Goal: Information Seeking & Learning: Learn about a topic

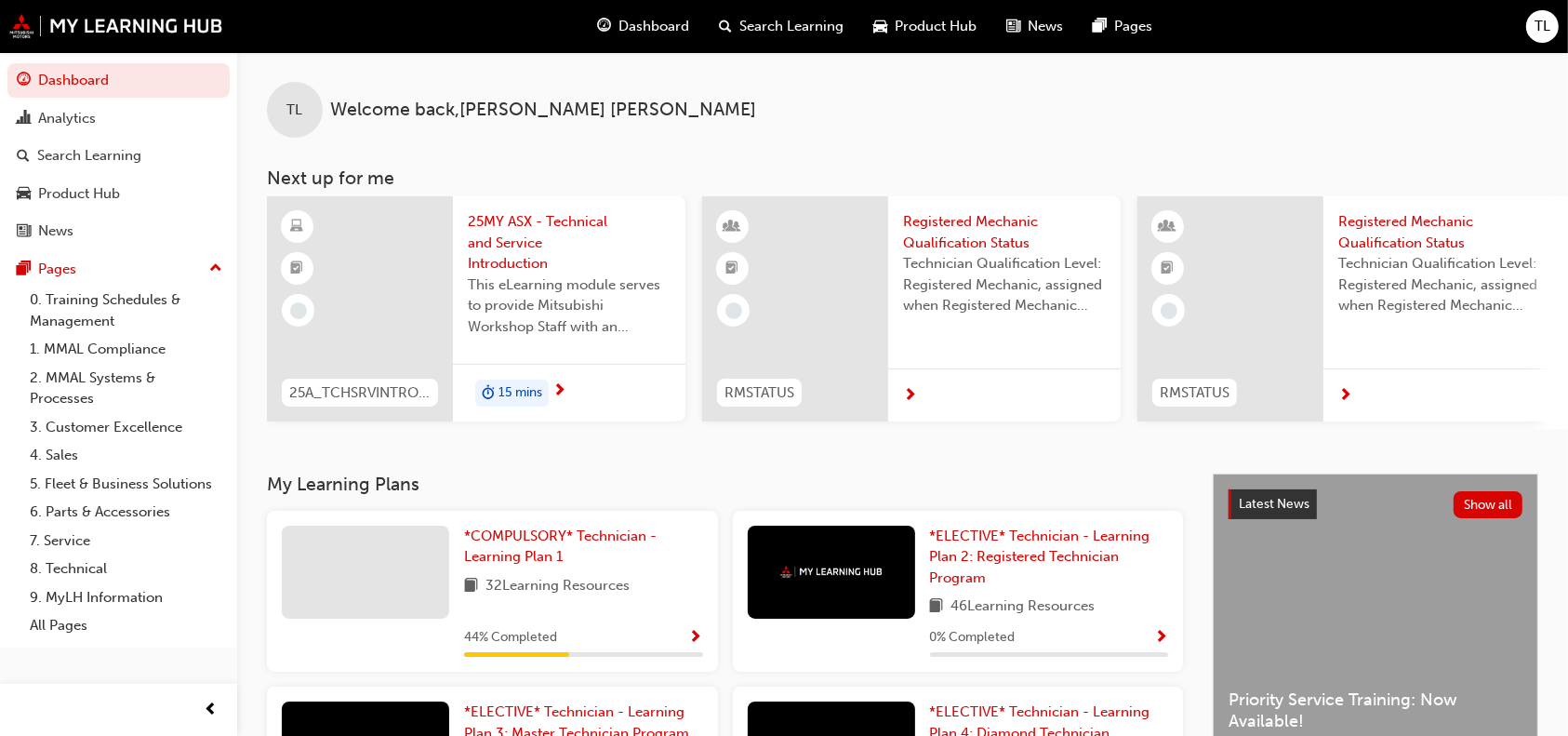
click at [620, 30] on span "Dashboard" at bounding box center [654, 26] width 71 height 21
click at [677, 30] on span "Dashboard" at bounding box center [654, 26] width 71 height 21
click at [648, 21] on span "Dashboard" at bounding box center [654, 26] width 71 height 21
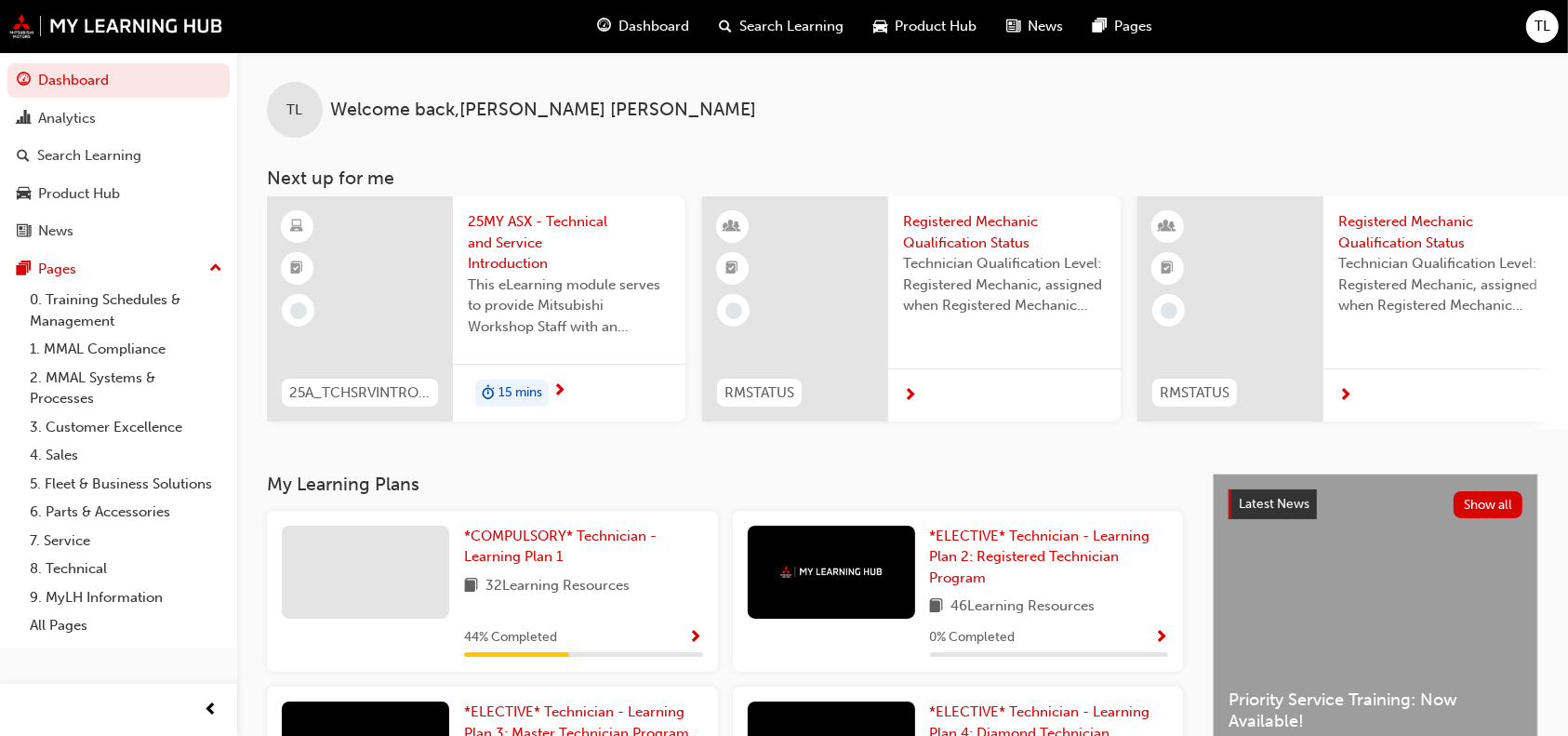
click at [648, 21] on span "Dashboard" at bounding box center [654, 26] width 71 height 21
click at [159, 119] on div "Analytics" at bounding box center [118, 118] width 204 height 23
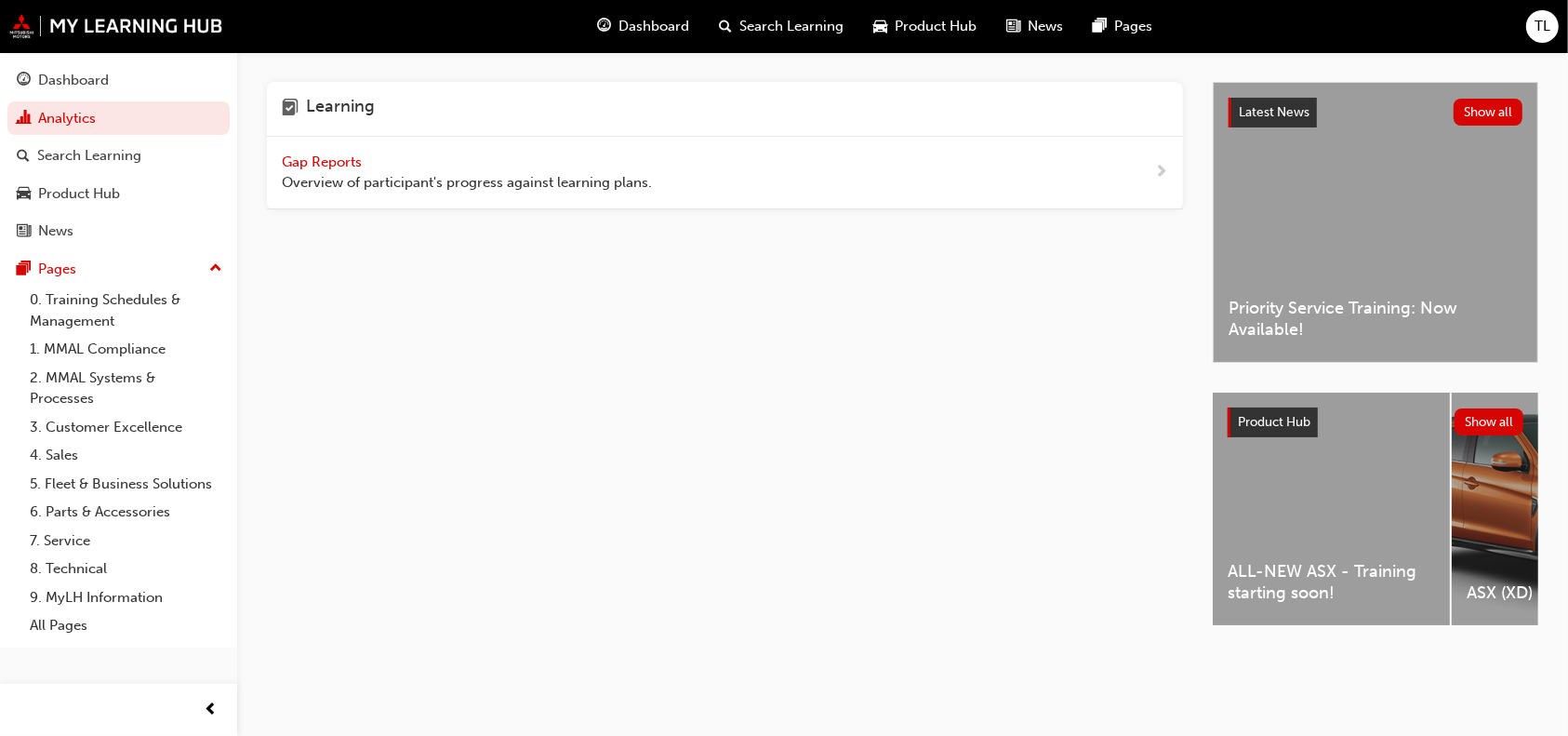
click at [343, 156] on span "Gap Reports" at bounding box center [324, 162] width 84 height 17
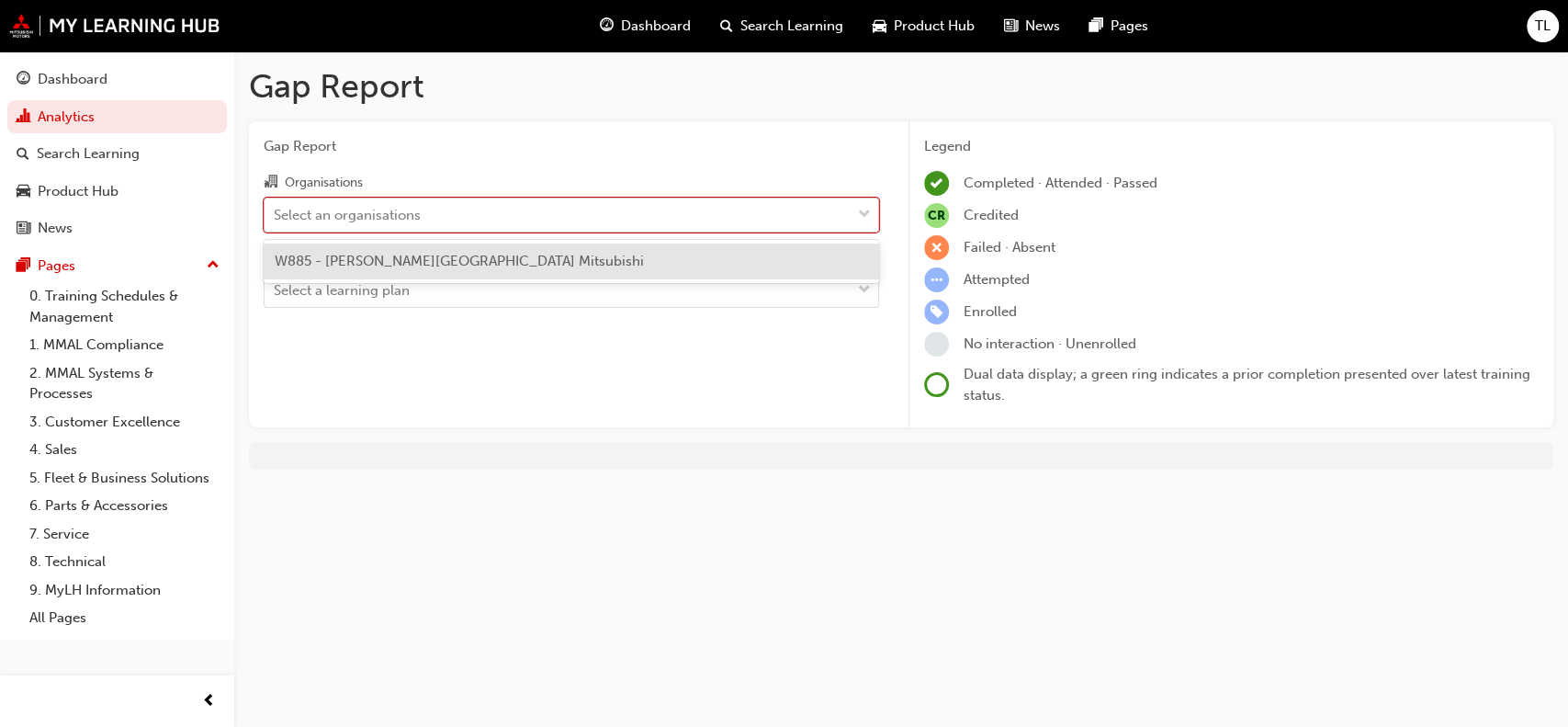
click at [683, 210] on div "Select an organisations" at bounding box center [558, 214] width 586 height 32
click at [276, 210] on input "Organisations option W885 - [PERSON_NAME][GEOGRAPHIC_DATA] Mitsubishi focused, …" at bounding box center [275, 213] width 2 height 16
click at [638, 258] on div "W885 - [PERSON_NAME][GEOGRAPHIC_DATA] Mitsubishi" at bounding box center [572, 261] width 616 height 36
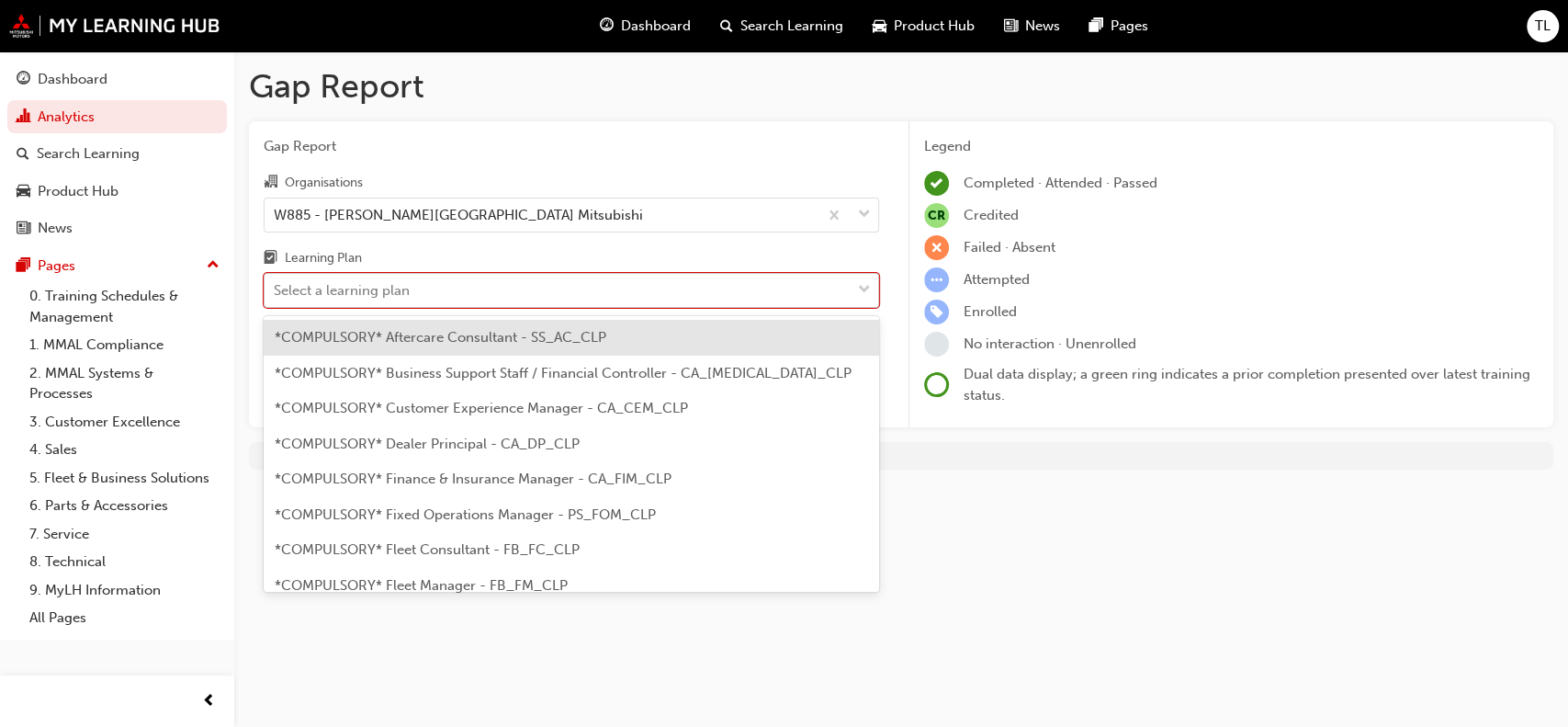
click at [615, 290] on div "Select a learning plan" at bounding box center [558, 290] width 586 height 32
click at [276, 290] on input "Learning Plan option *COMPULSORY* Aftercare Consultant - SS_AC_CLP focused, 1 o…" at bounding box center [275, 290] width 2 height 16
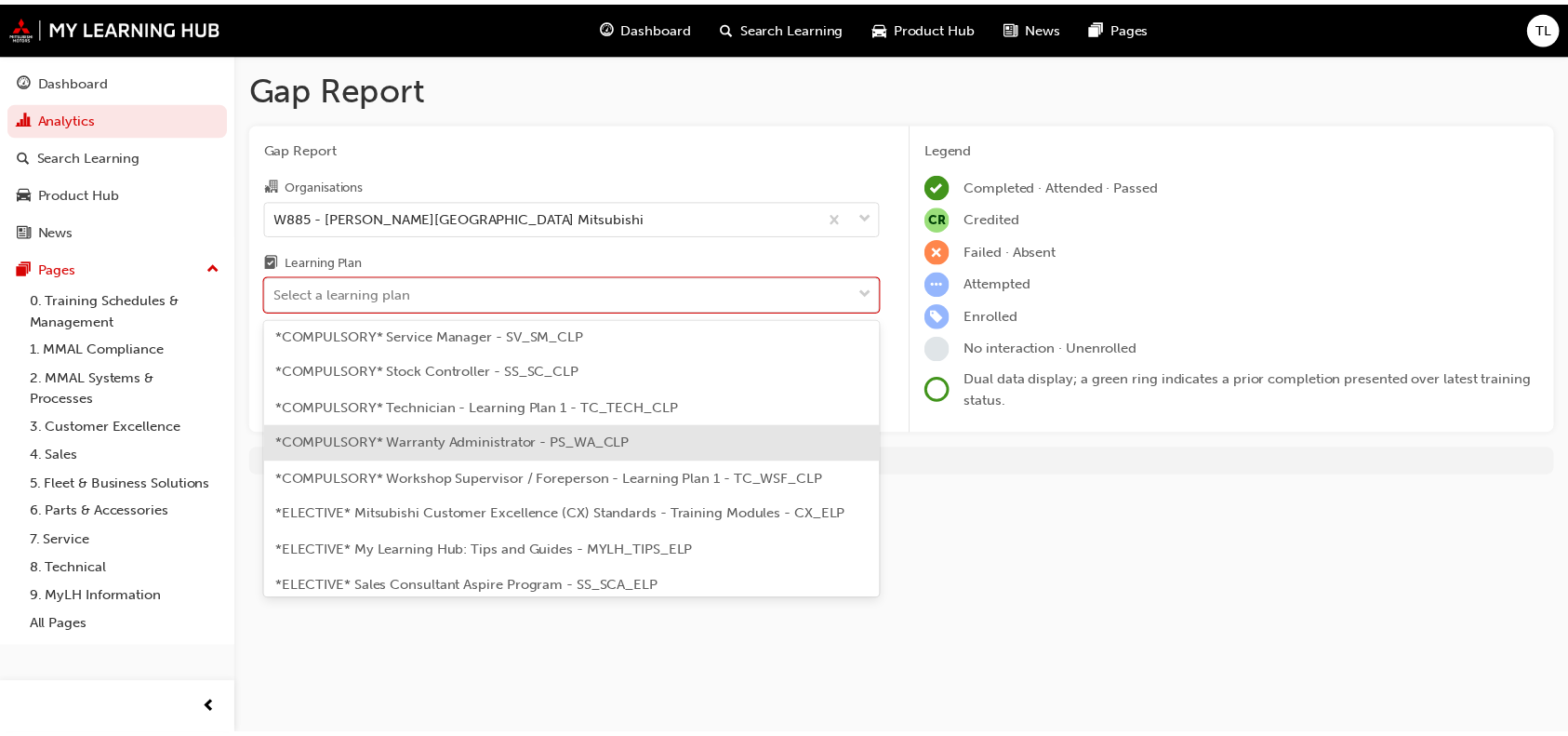
scroll to position [684, 0]
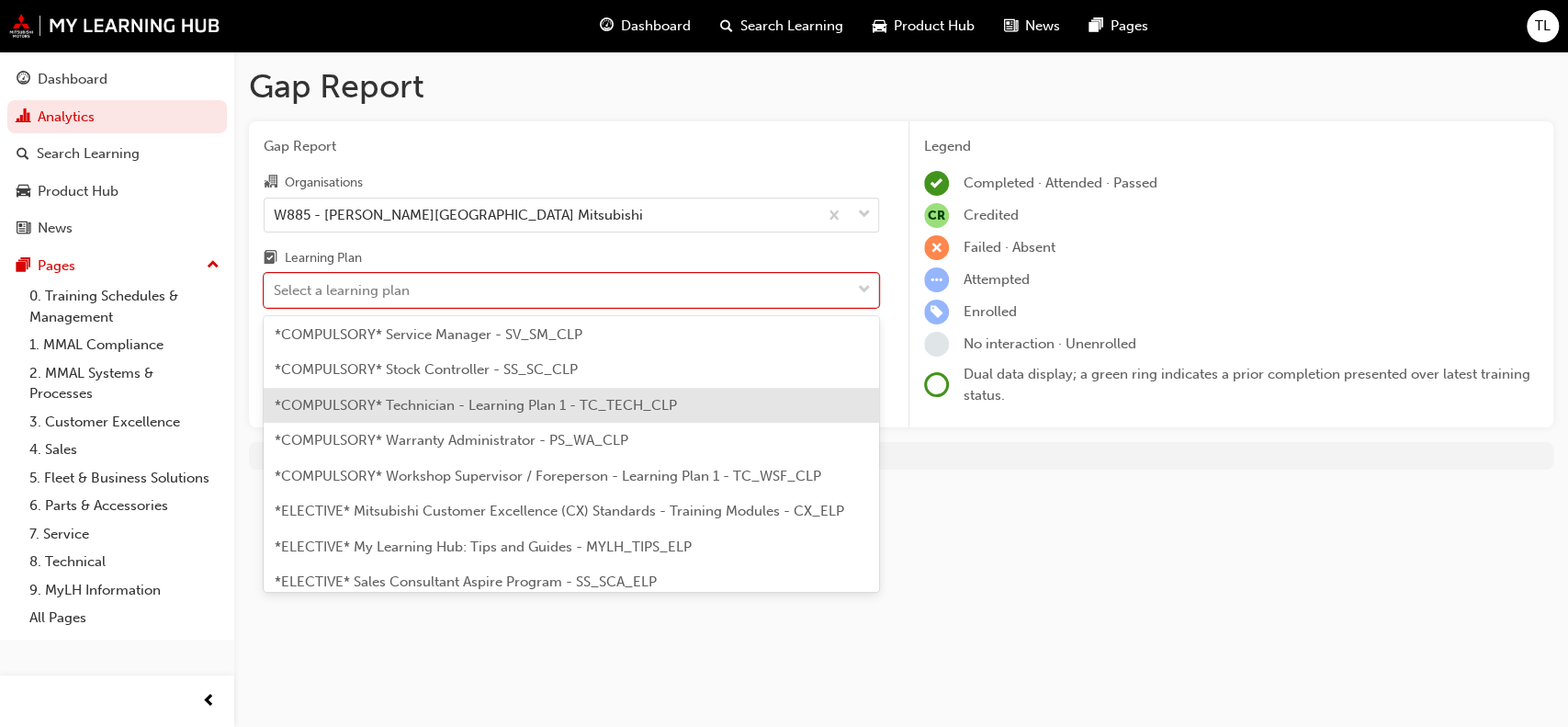
click at [570, 413] on div "*COMPULSORY* Technician - Learning Plan 1 - TC_TECH_CLP" at bounding box center [572, 405] width 616 height 36
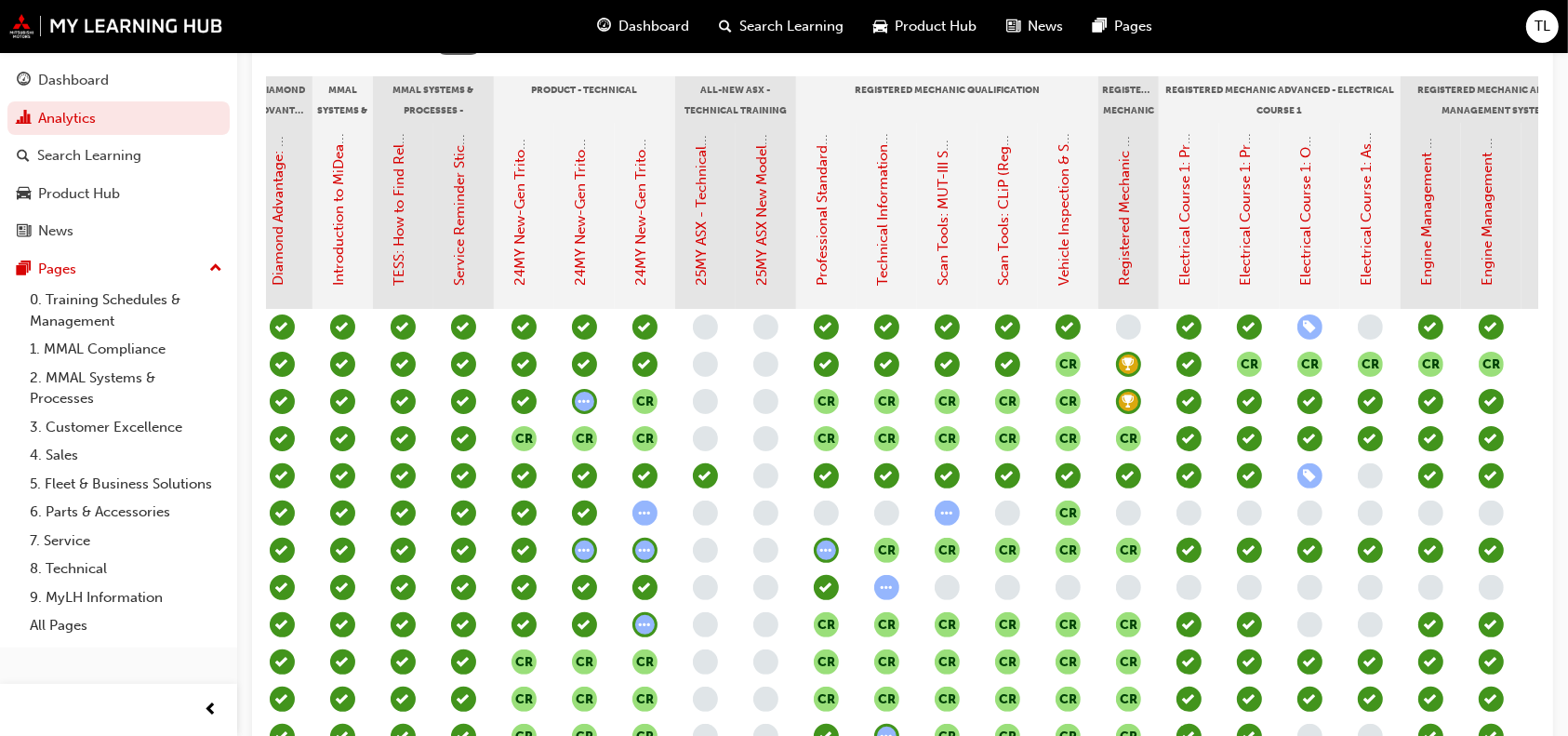
scroll to position [428, 0]
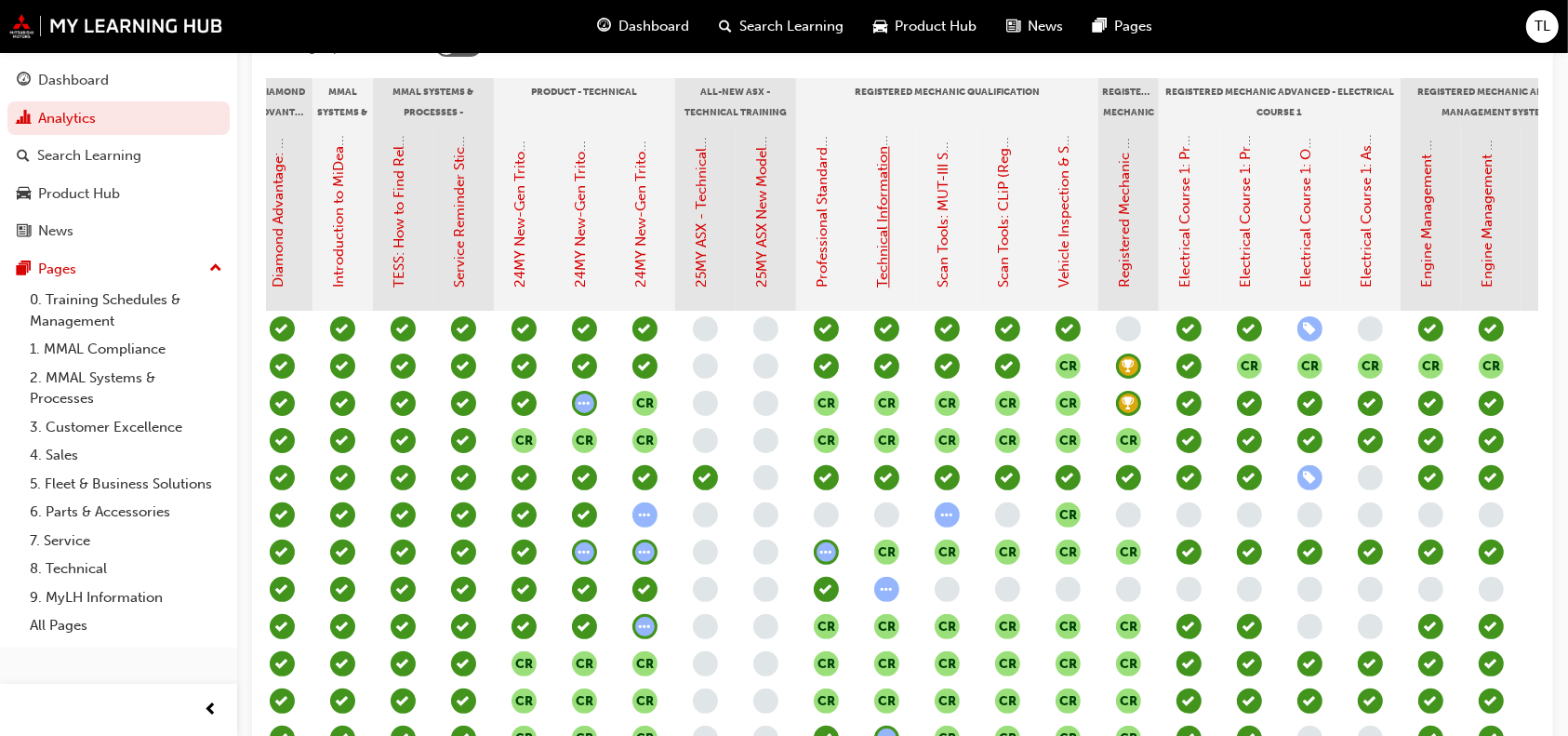
click at [877, 234] on link "Technical Information (Registered Mechanic Qualification)" at bounding box center [884, 100] width 17 height 377
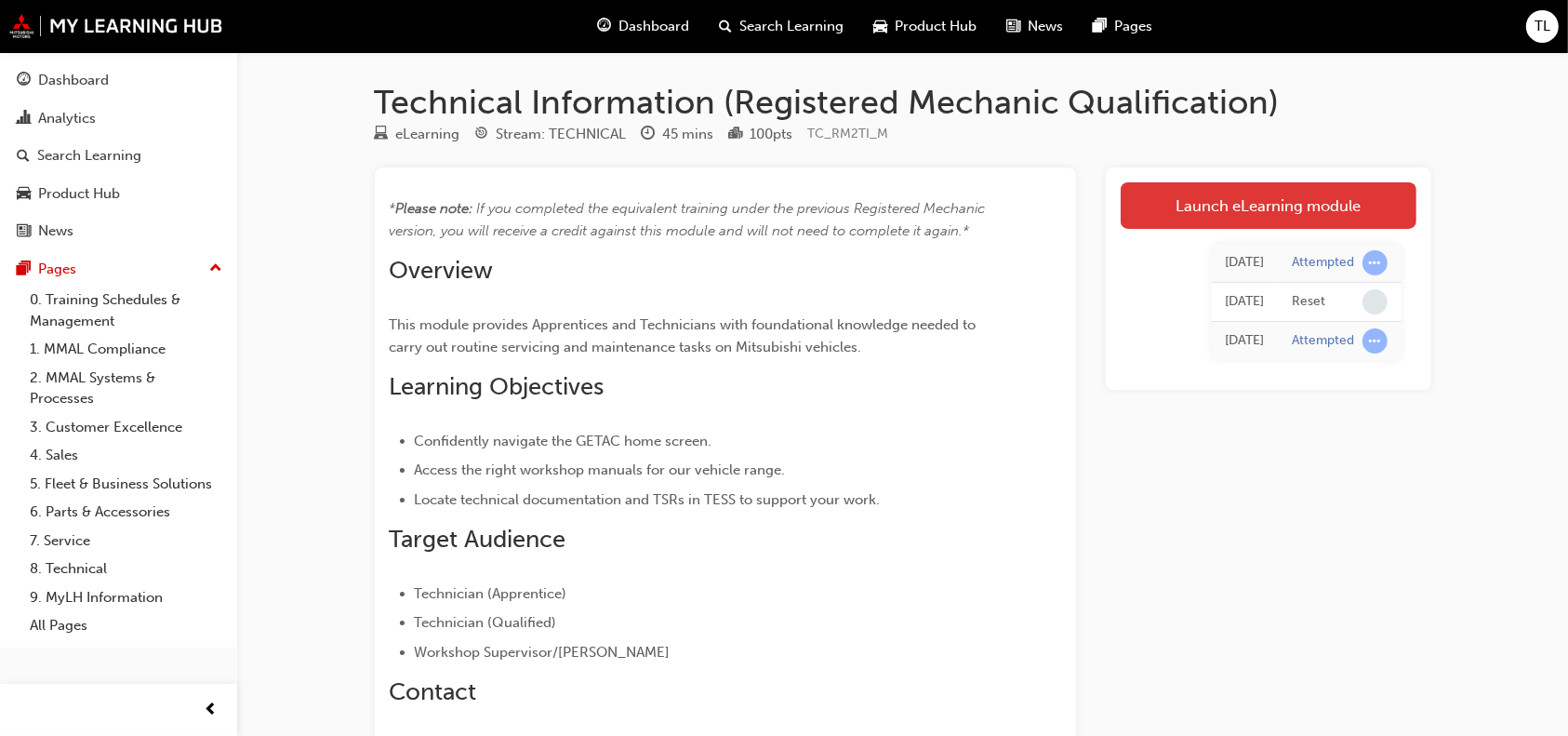
click at [1291, 196] on link "Launch eLearning module" at bounding box center [1268, 206] width 296 height 47
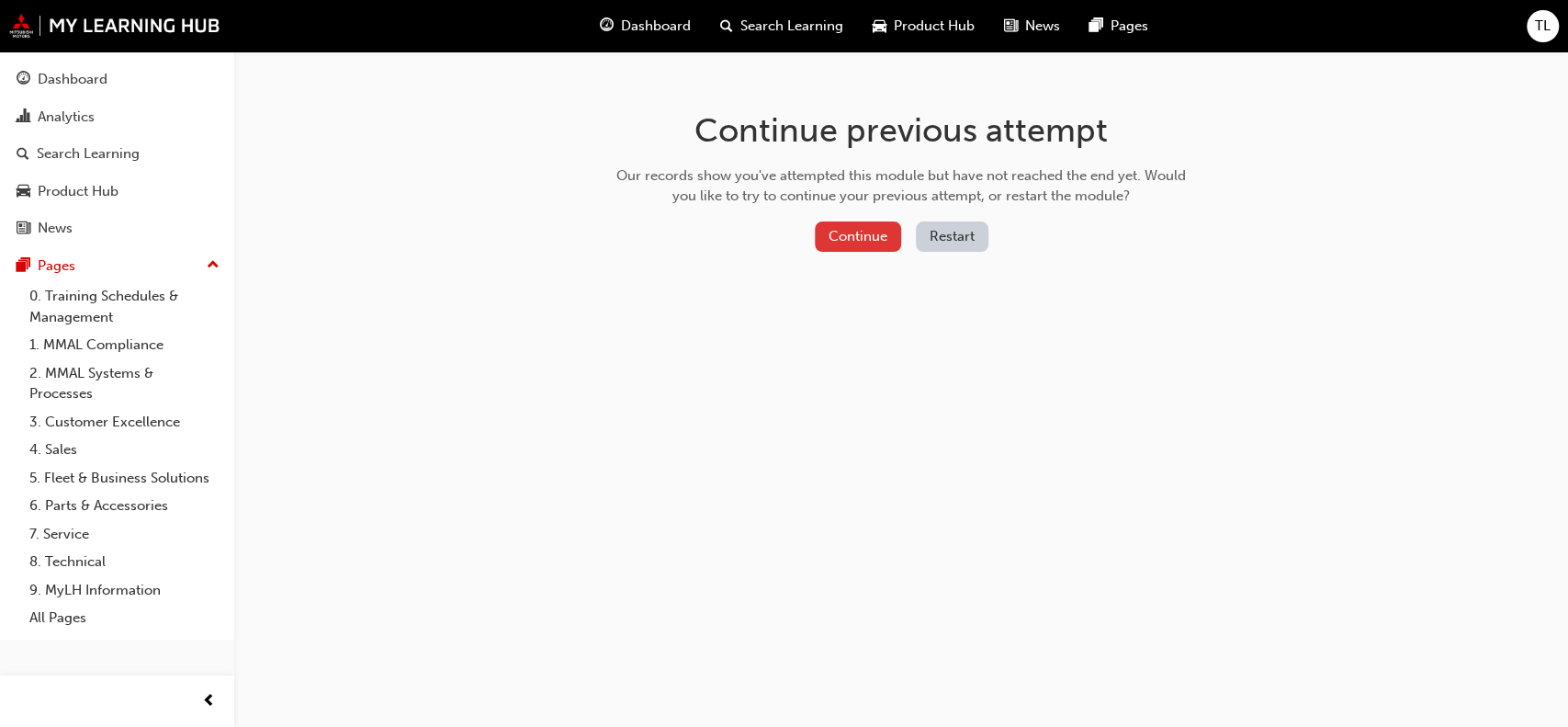
click at [848, 233] on button "Continue" at bounding box center [858, 236] width 86 height 30
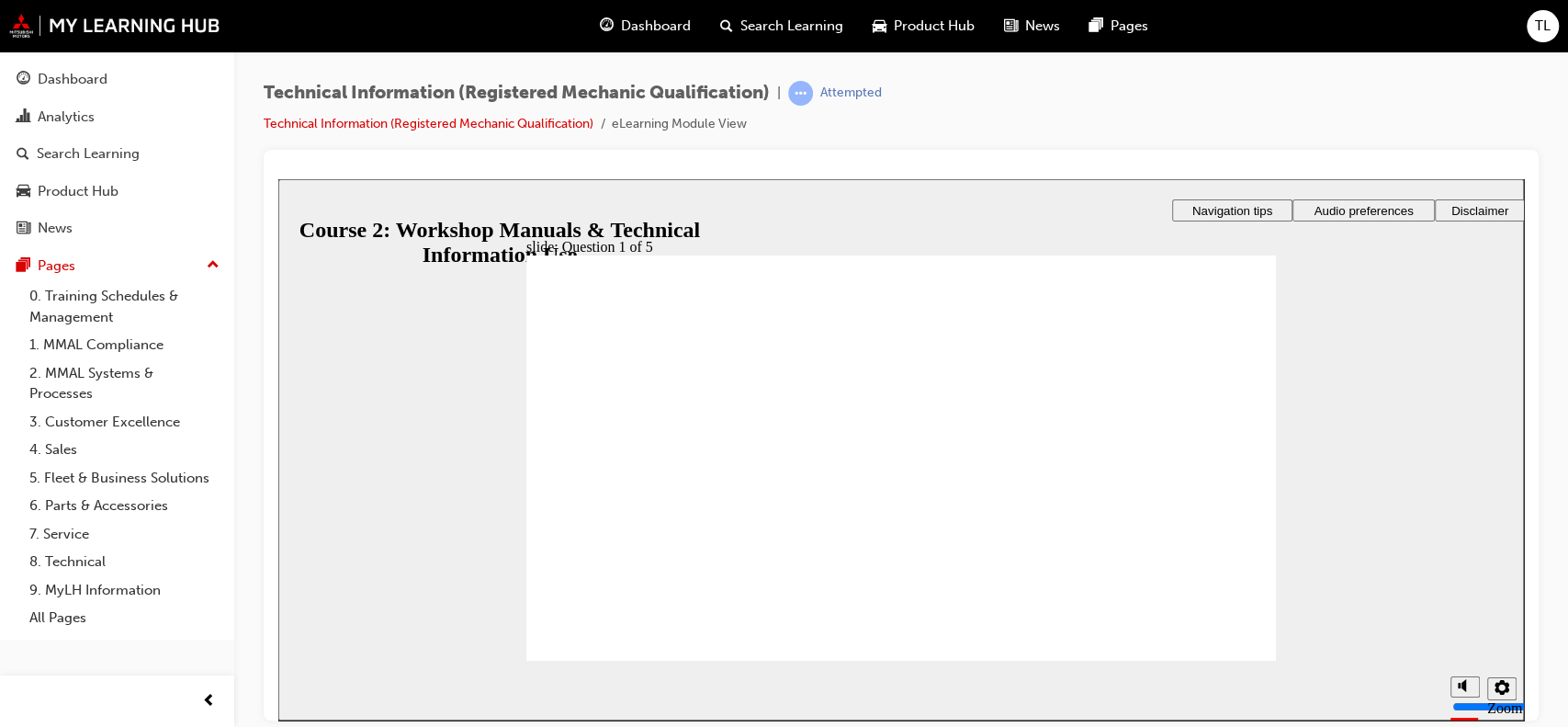
checkbox input "true"
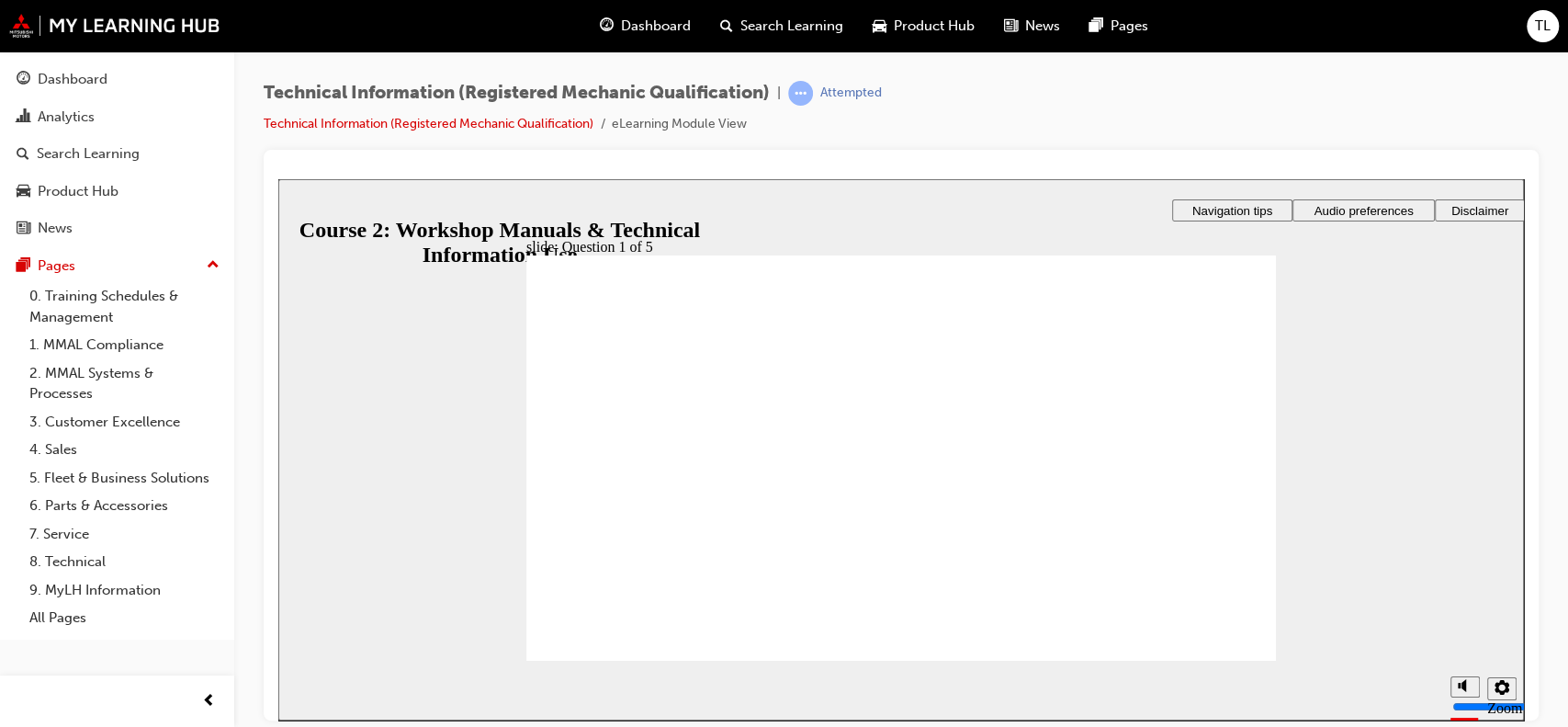
checkbox input "true"
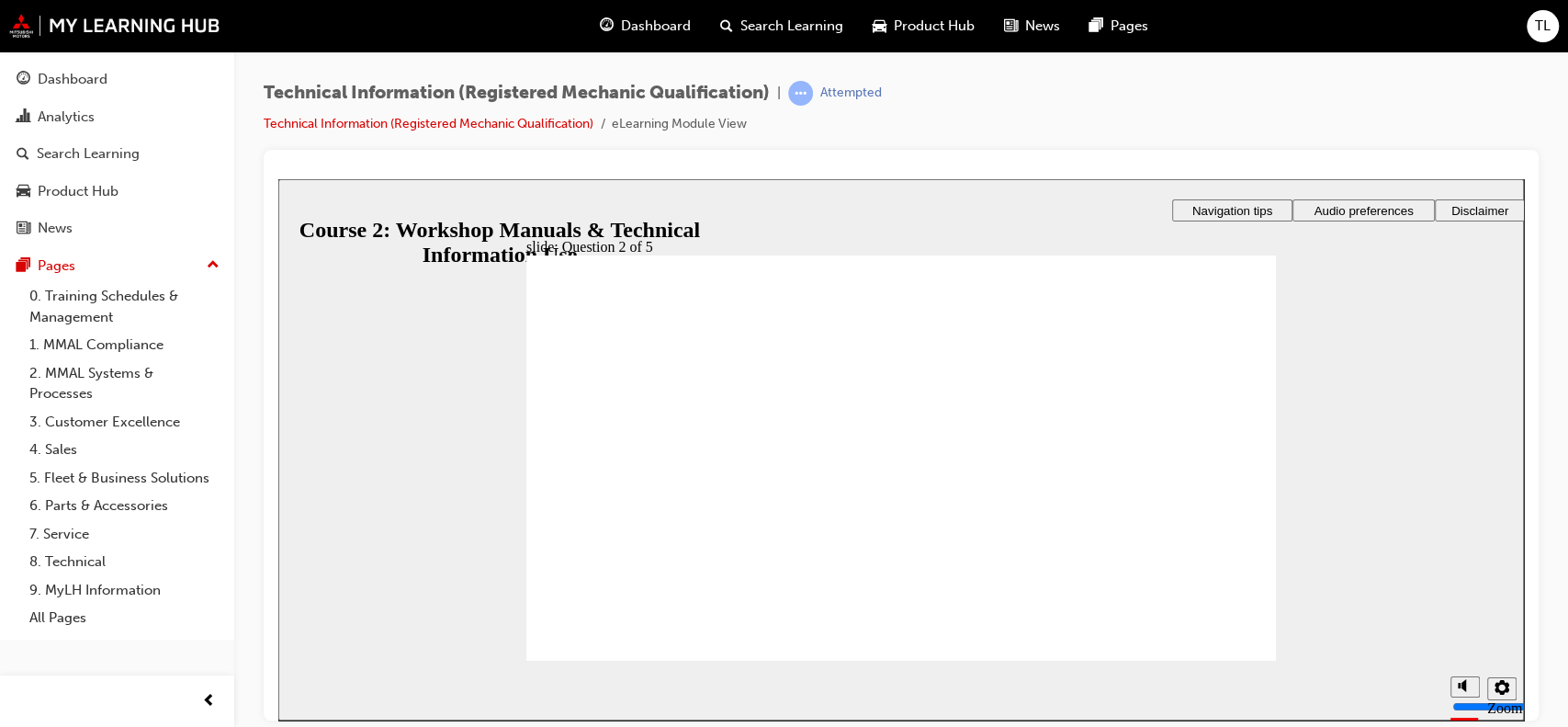
radio input "true"
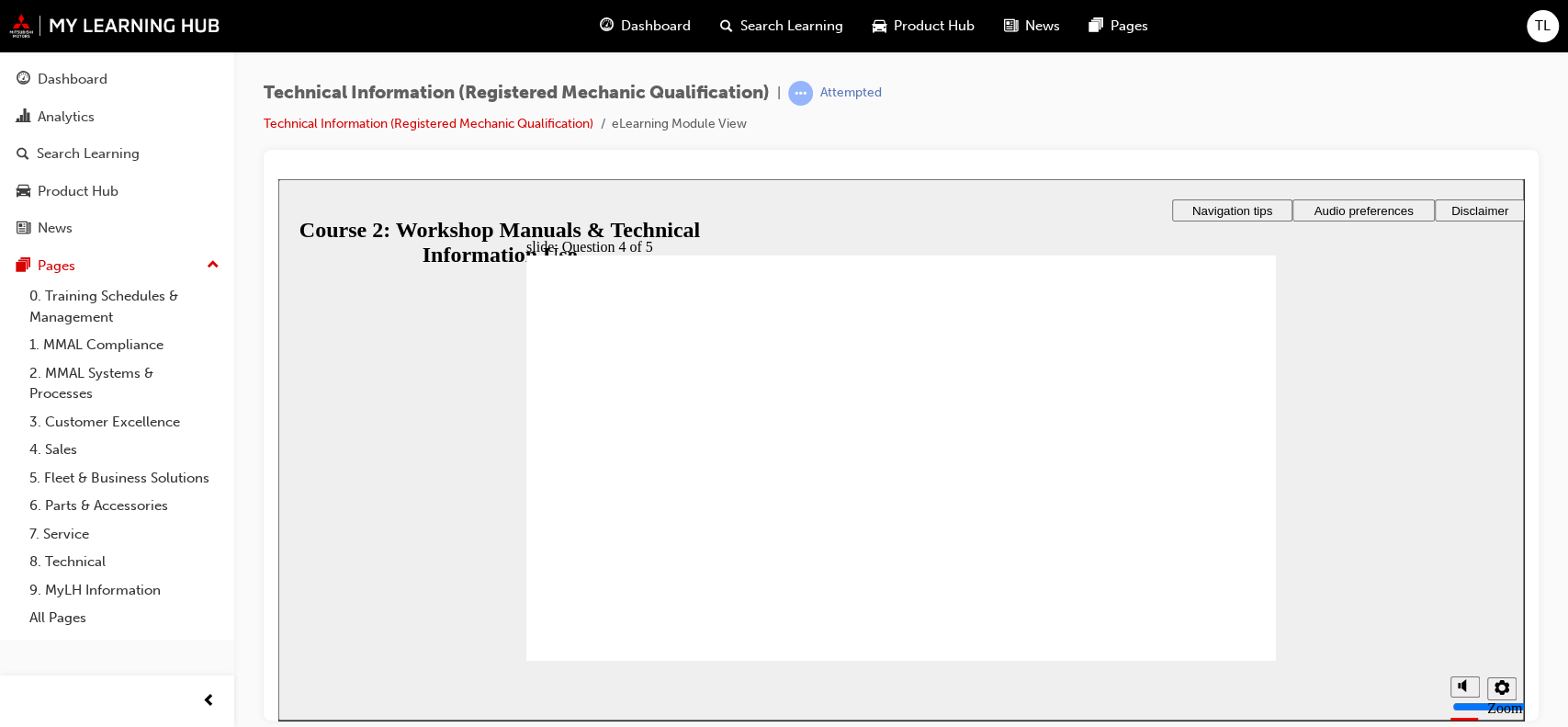
radio input "true"
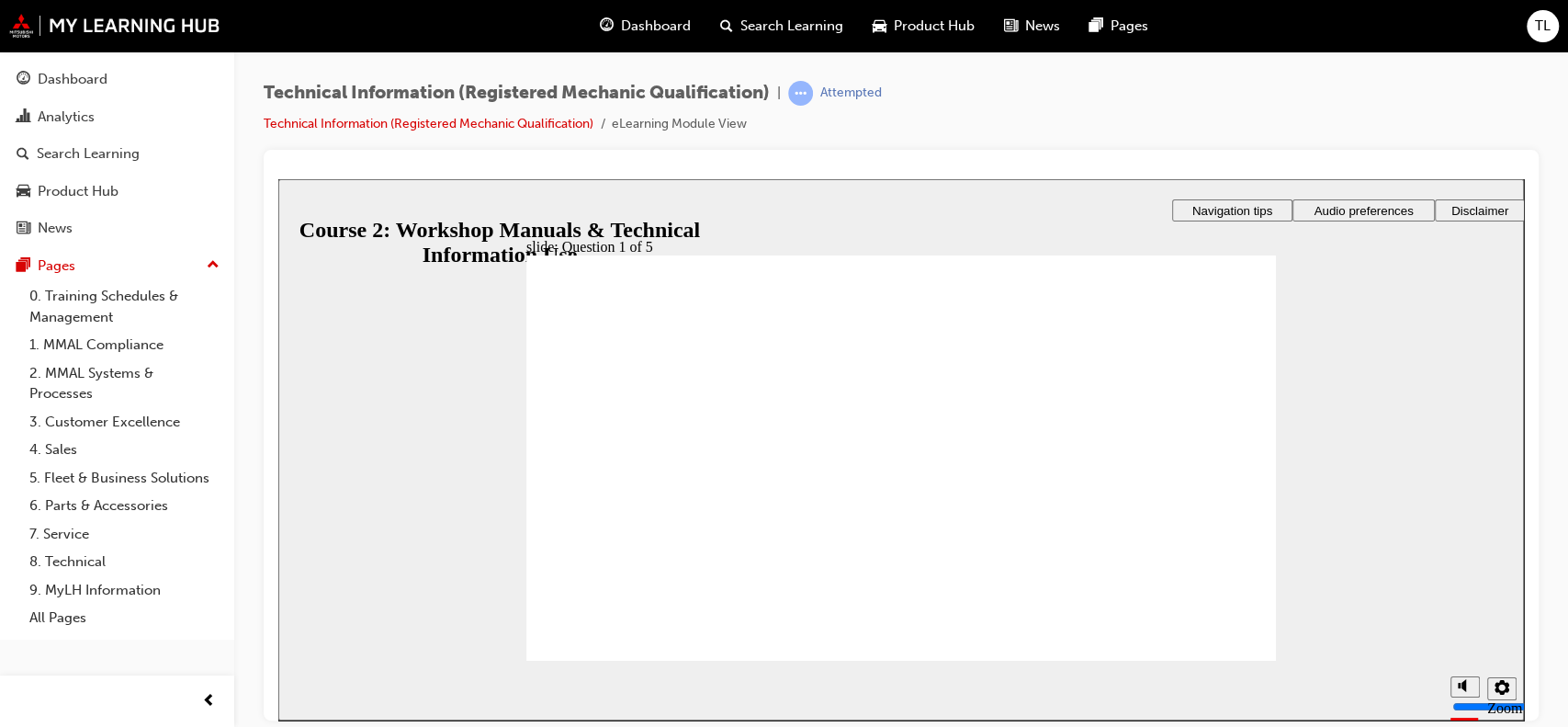
checkbox input "true"
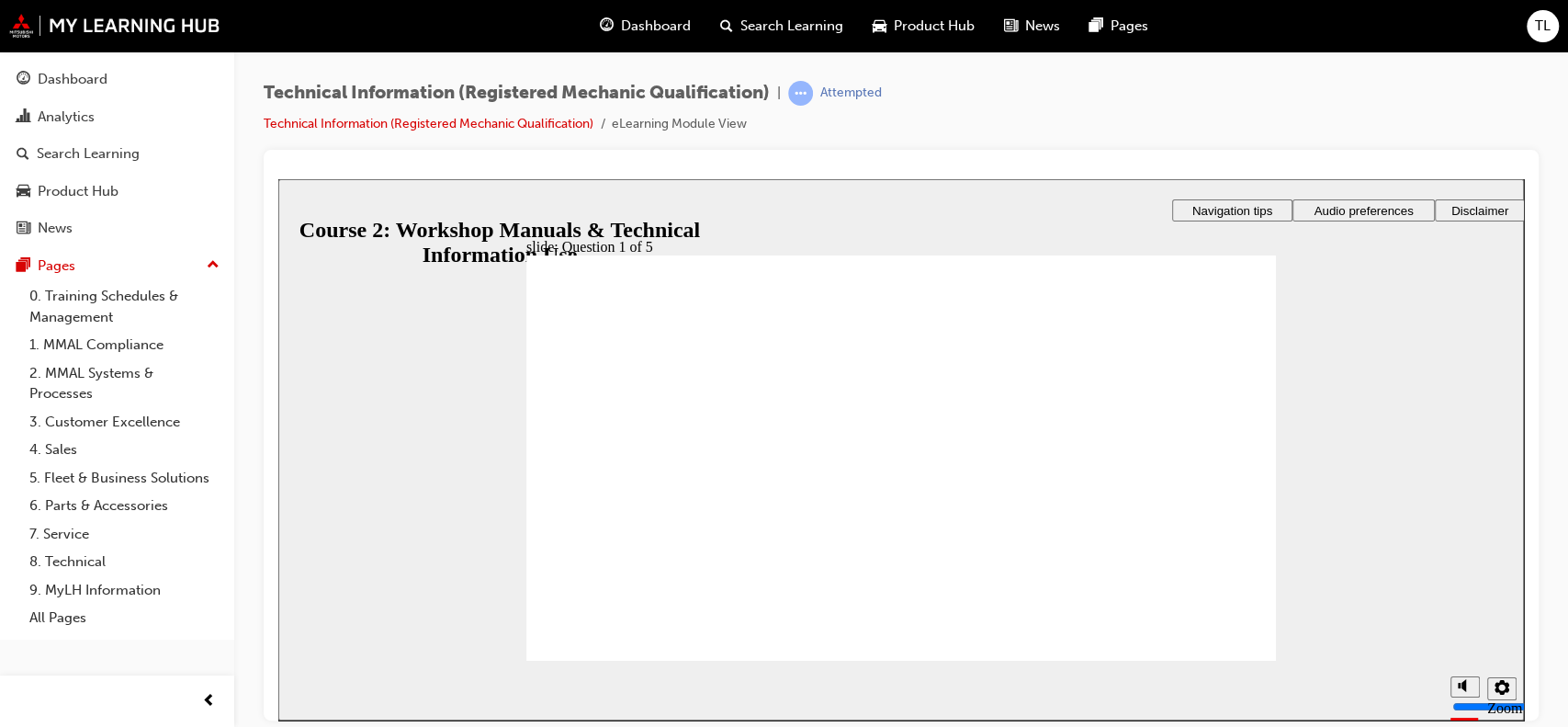
checkbox input "true"
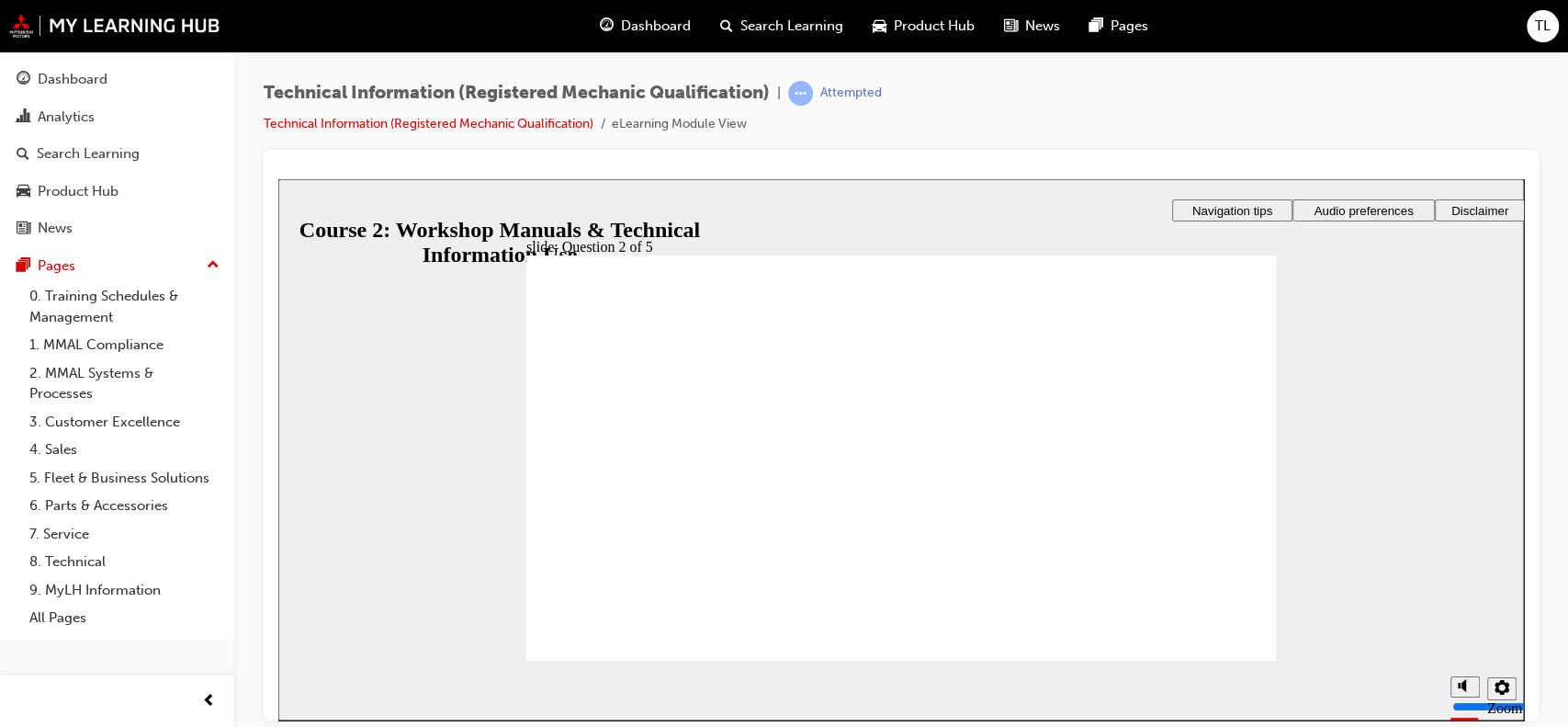
radio input "true"
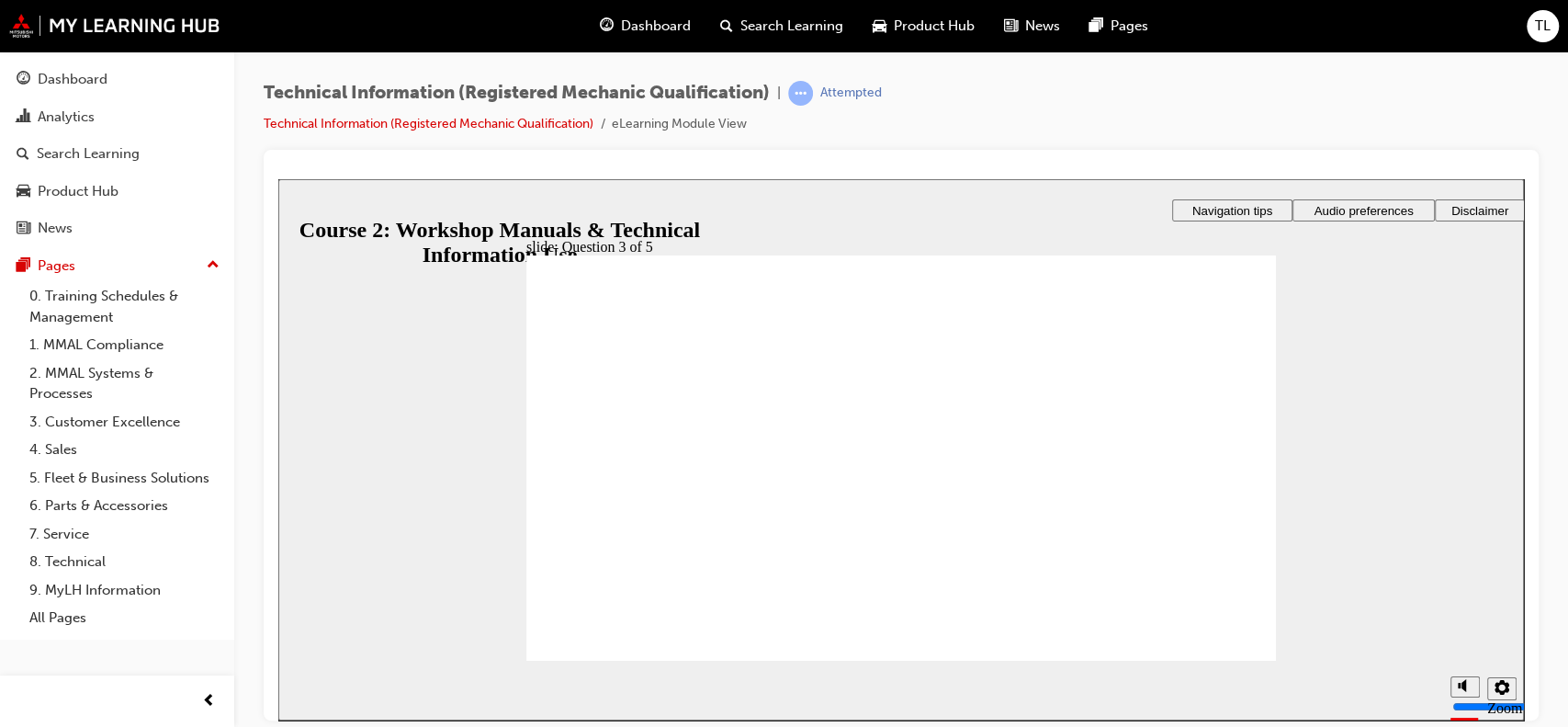
radio input "true"
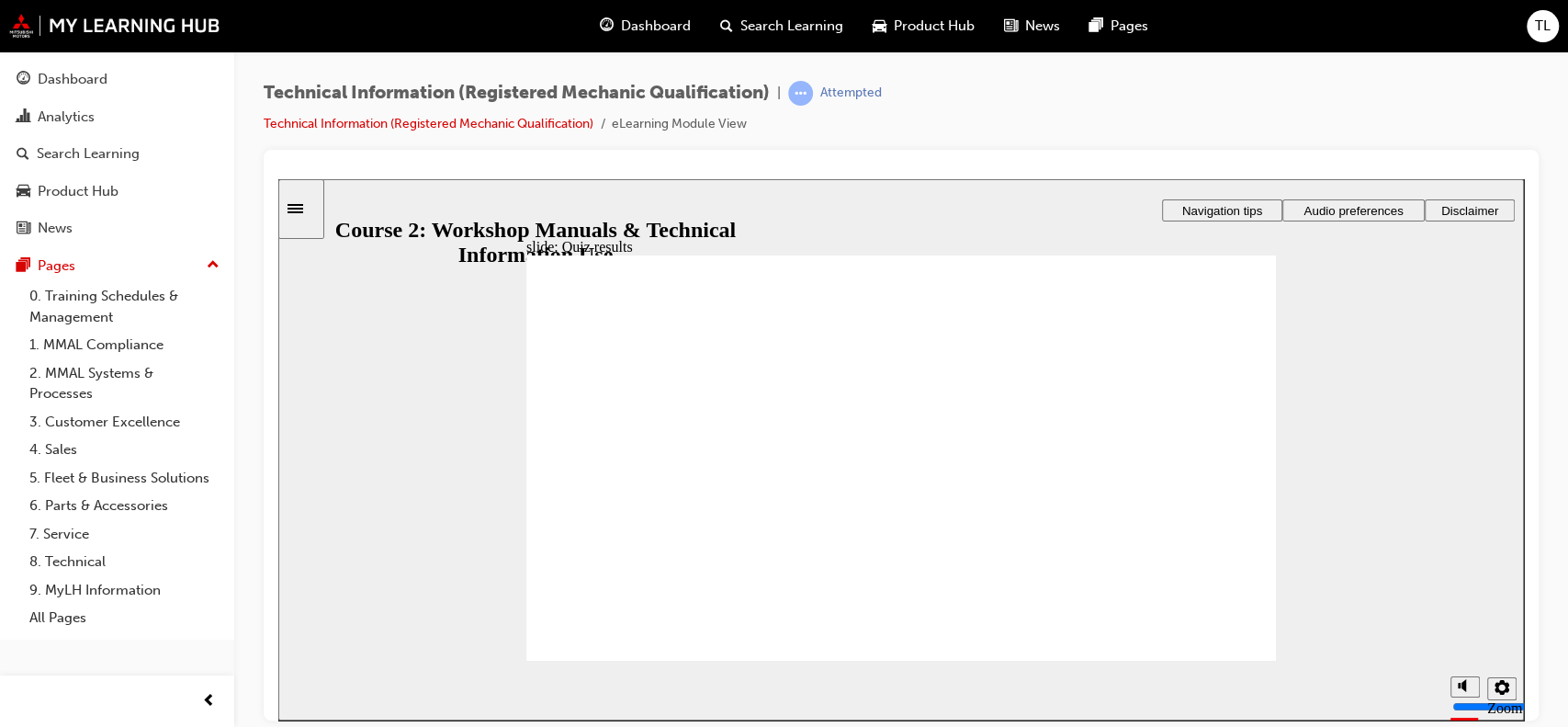
drag, startPoint x: 1235, startPoint y: 644, endPoint x: 1199, endPoint y: 602, distance: 55.3
click at [79, 129] on link "Analytics" at bounding box center [117, 117] width 220 height 34
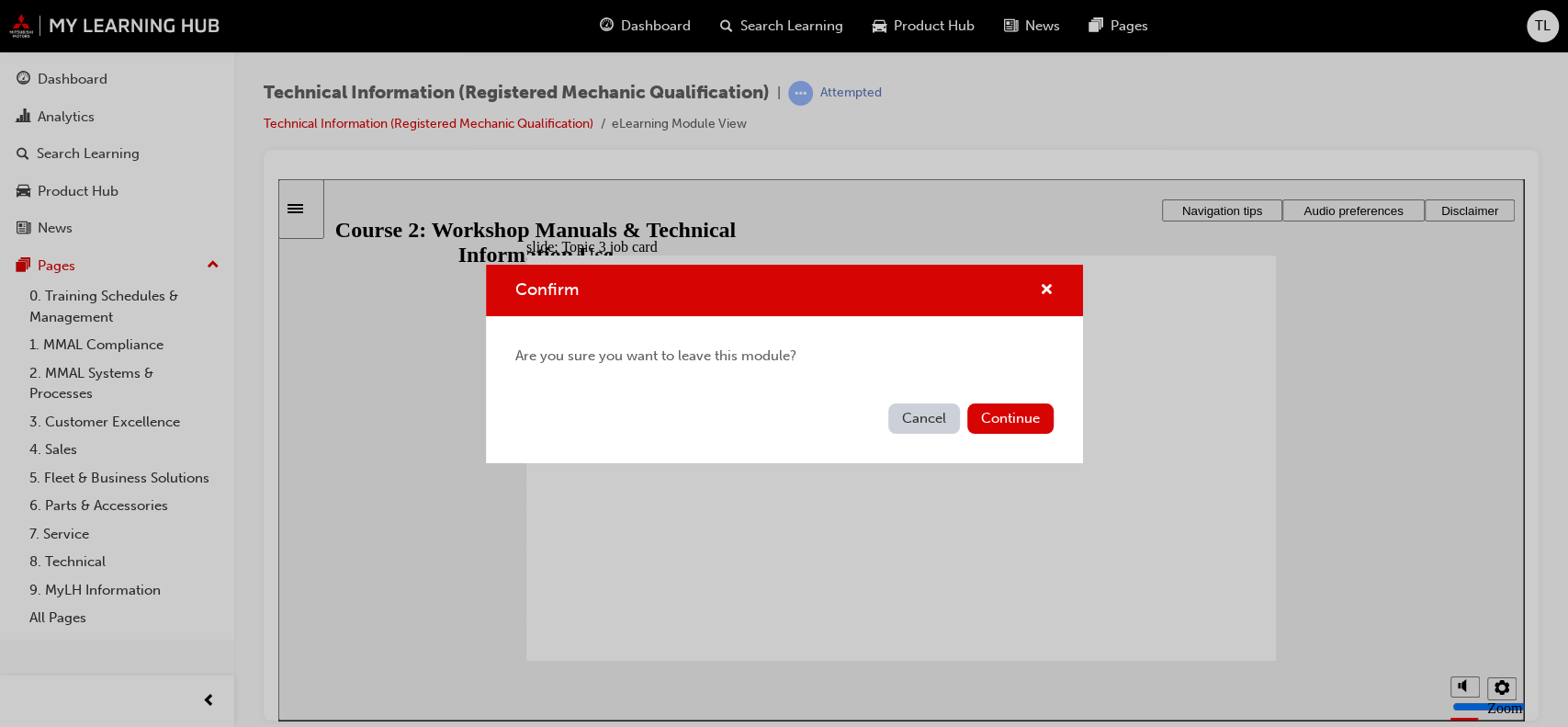
drag, startPoint x: 1356, startPoint y: 405, endPoint x: 1044, endPoint y: 228, distance: 358.7
click at [1356, 405] on div "Confirm Are you sure you want to leave this module? Cancel Continue" at bounding box center [784, 363] width 1568 height 727
